Goal: Use online tool/utility: Utilize a website feature to perform a specific function

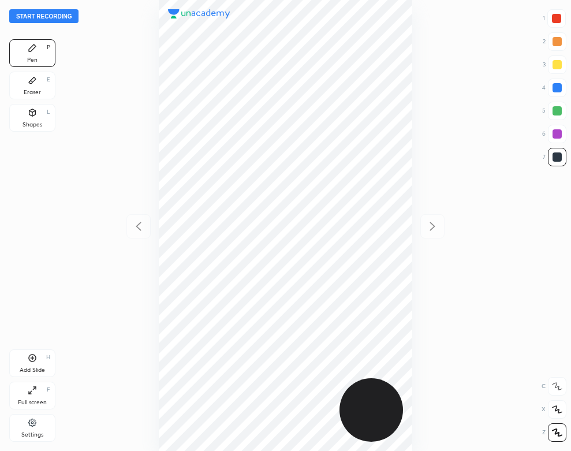
scroll to position [451, 386]
click at [69, 22] on button "Start recording" at bounding box center [43, 16] width 69 height 14
click at [41, 429] on div "Settings" at bounding box center [32, 428] width 46 height 28
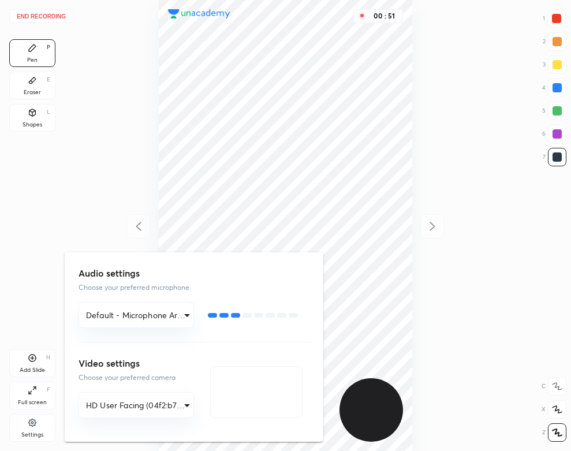
click at [123, 85] on div at bounding box center [285, 225] width 571 height 451
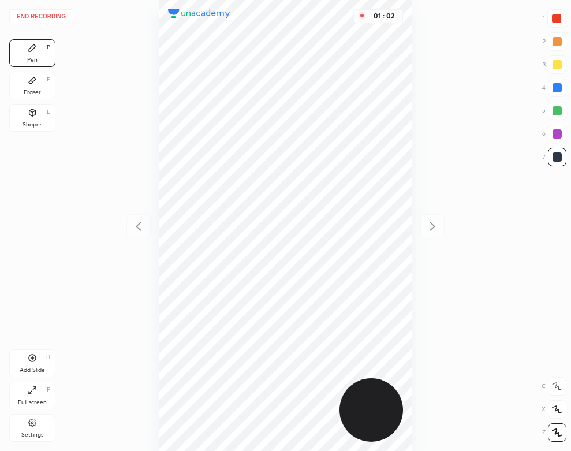
click at [33, 90] on div "Eraser" at bounding box center [32, 93] width 17 height 6
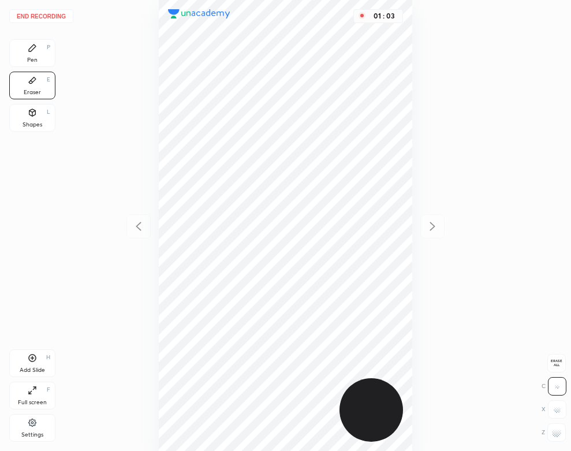
click at [20, 54] on div "Pen P" at bounding box center [32, 53] width 46 height 28
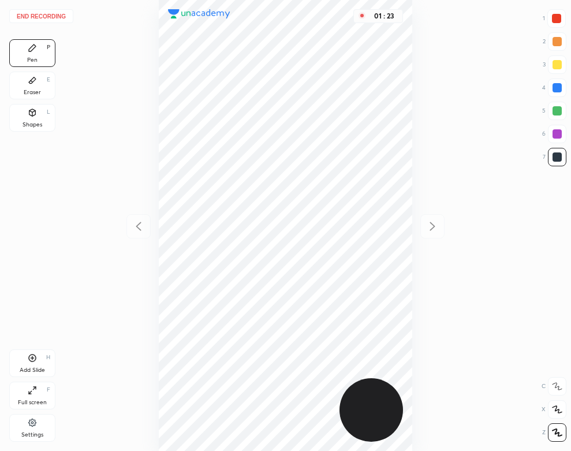
click at [29, 85] on icon at bounding box center [32, 80] width 9 height 9
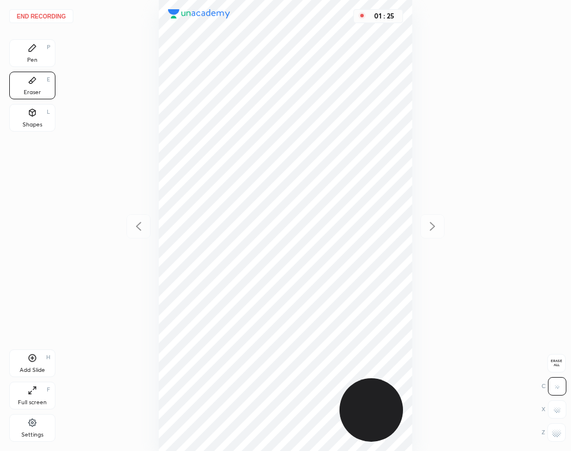
click at [29, 53] on div "Pen P" at bounding box center [32, 53] width 46 height 28
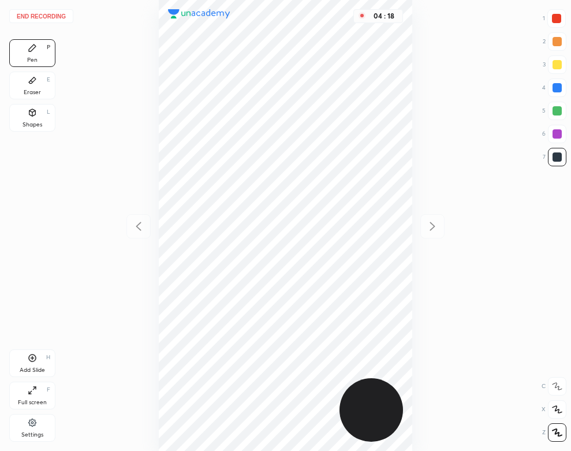
click at [43, 13] on button "End recording" at bounding box center [41, 16] width 64 height 14
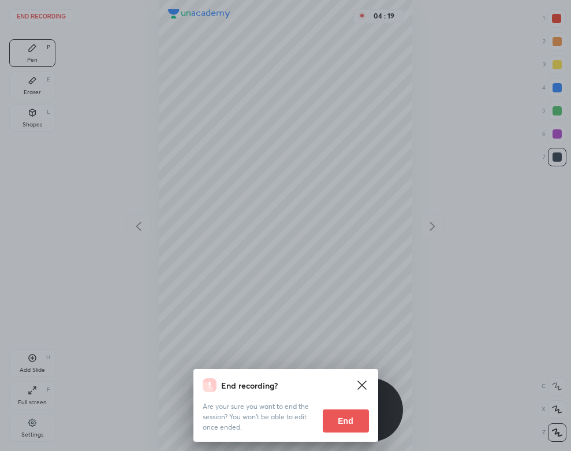
click at [337, 410] on button "End" at bounding box center [346, 420] width 46 height 23
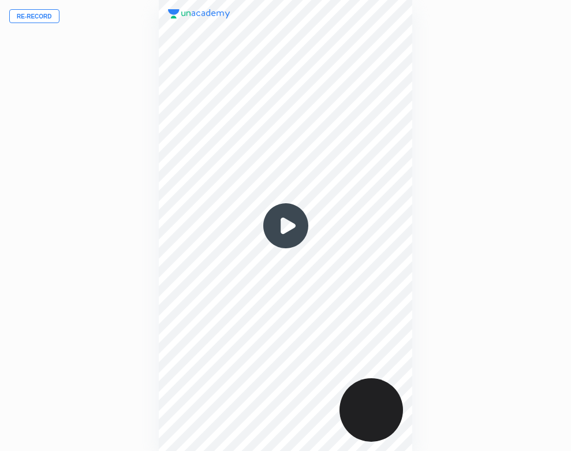
click at [292, 223] on img at bounding box center [285, 225] width 55 height 55
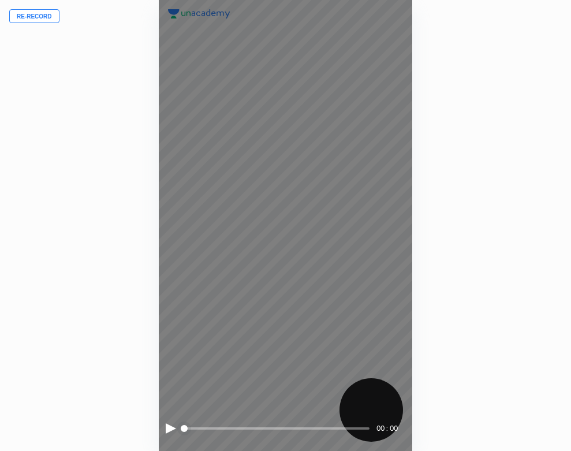
click at [170, 428] on div at bounding box center [171, 428] width 10 height 10
